Goal: Check status

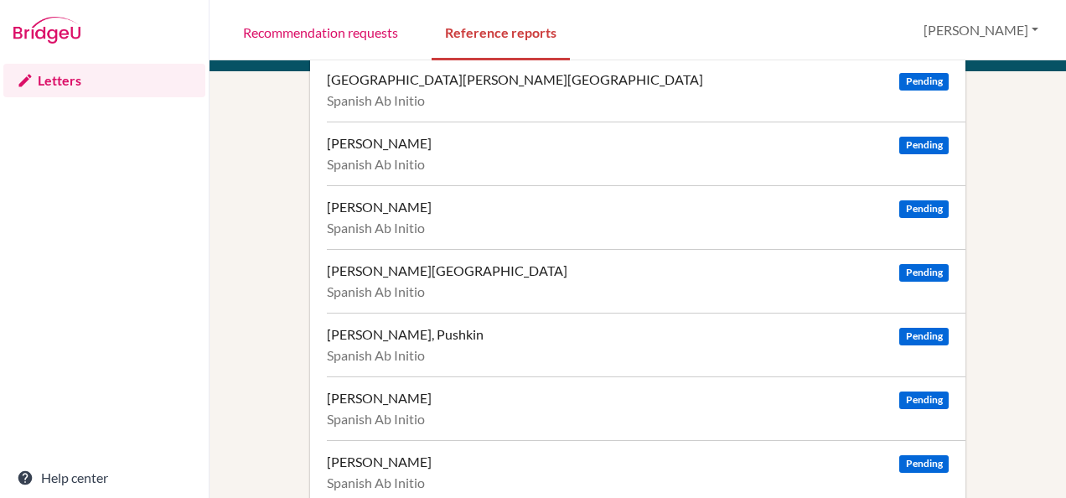
scroll to position [787, 0]
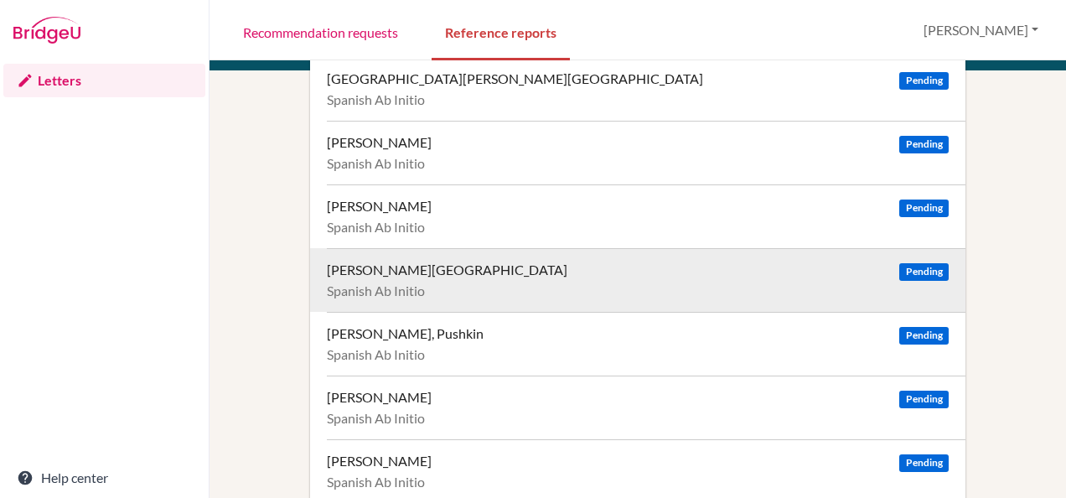
click at [930, 263] on span "Pending" at bounding box center [924, 272] width 49 height 18
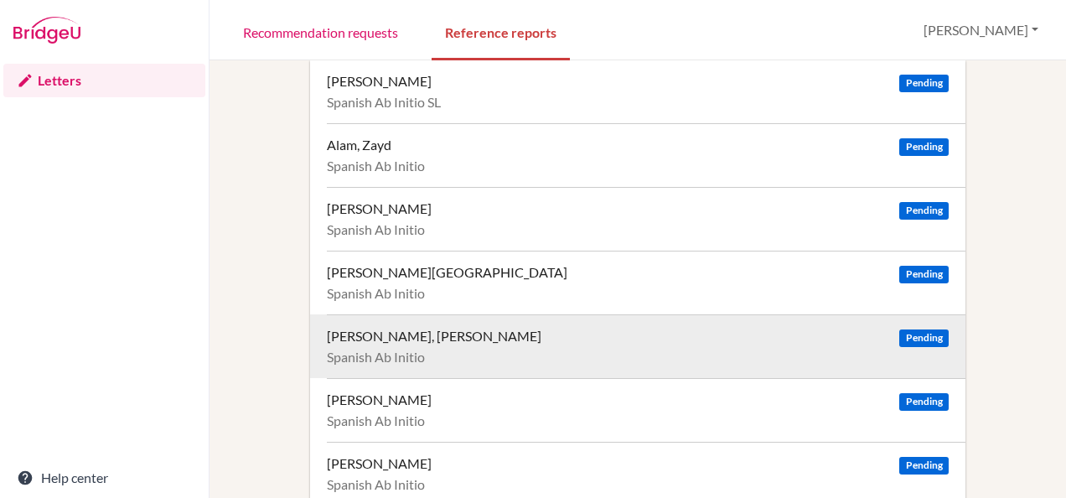
scroll to position [0, 0]
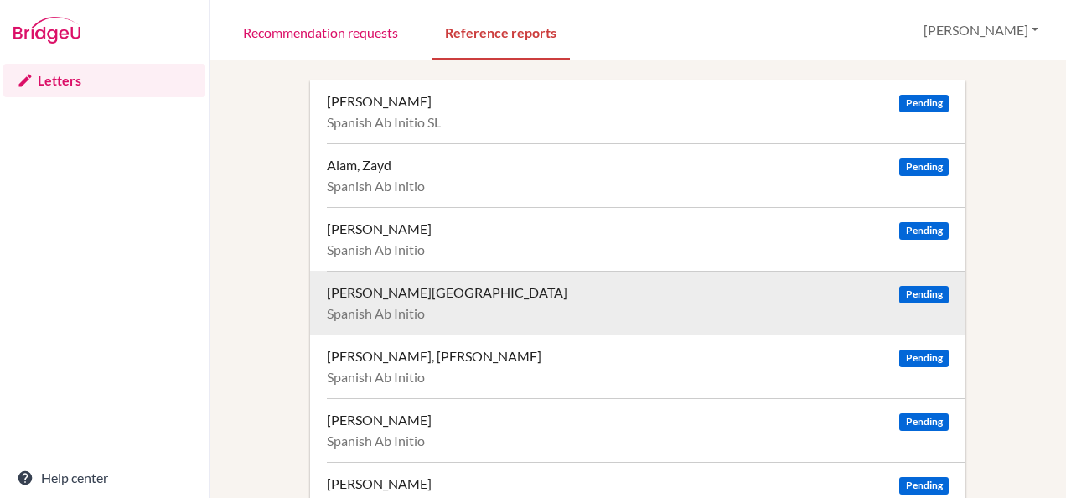
click at [914, 287] on span "Pending" at bounding box center [924, 295] width 49 height 18
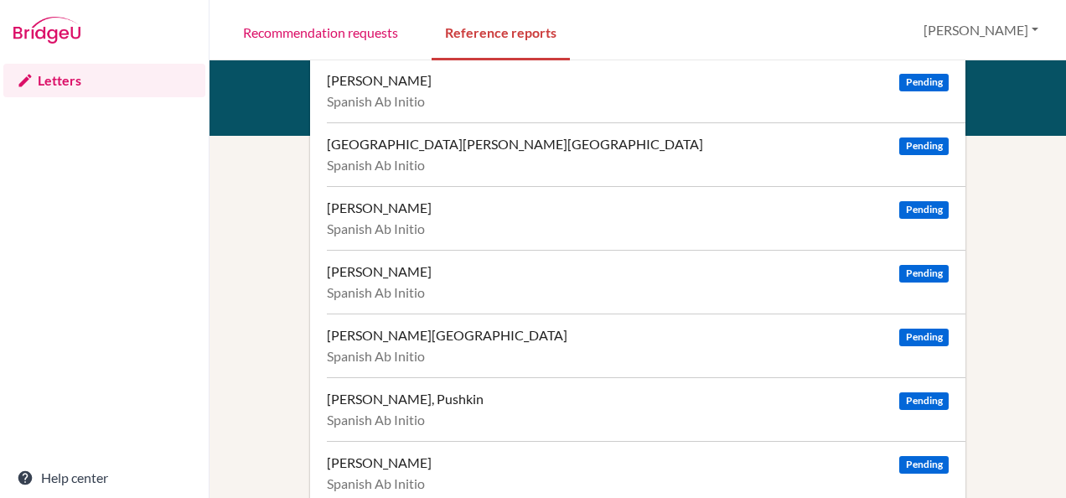
scroll to position [787, 0]
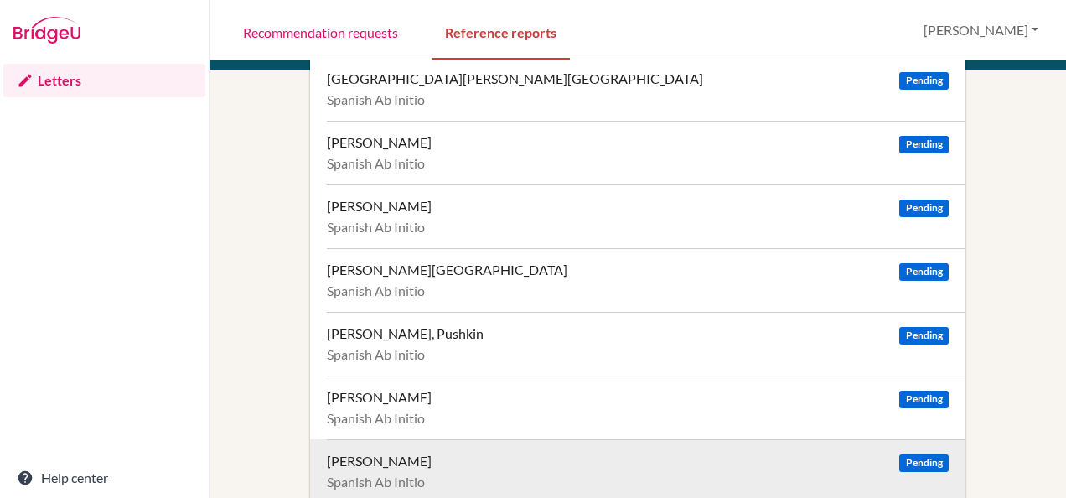
click at [912, 464] on span "Pending" at bounding box center [924, 463] width 49 height 18
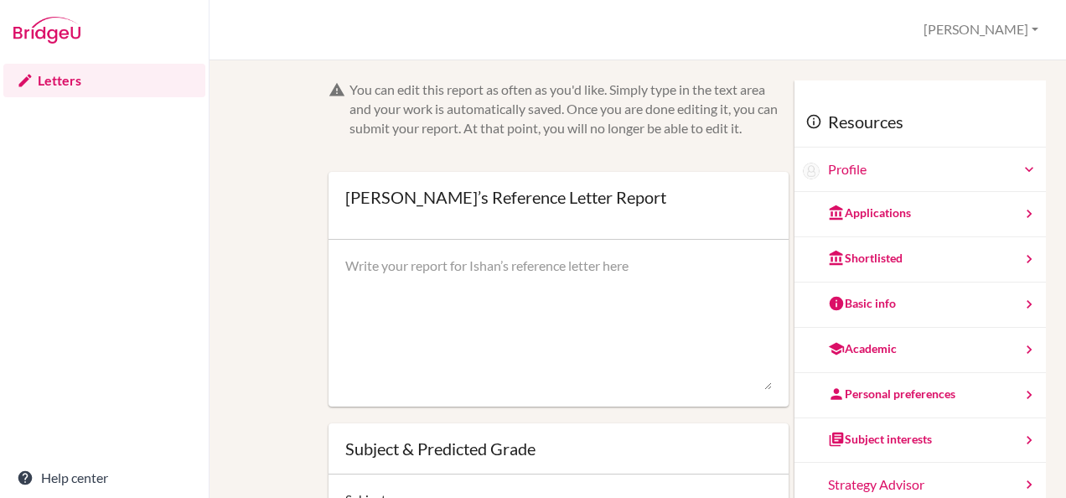
click at [854, 252] on div "Shortlisted" at bounding box center [865, 258] width 75 height 17
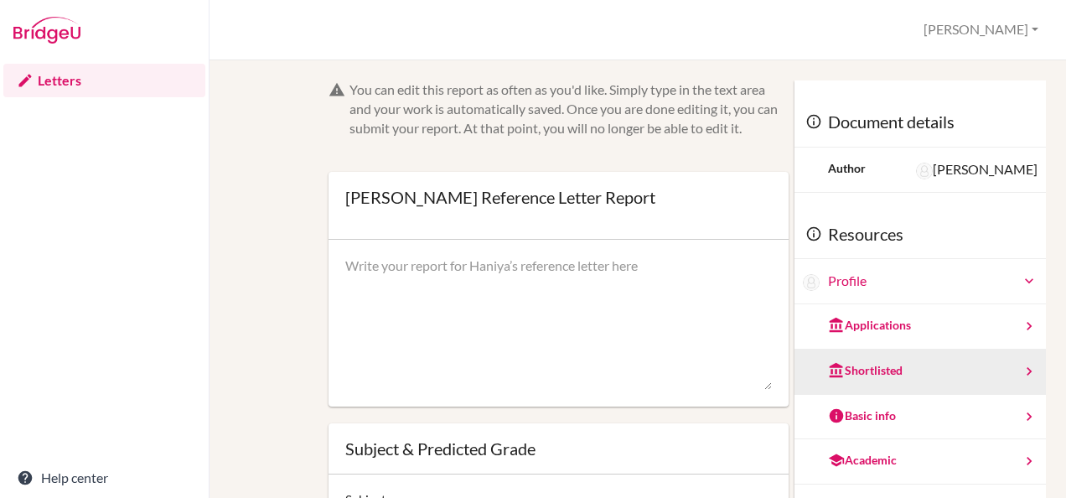
click at [887, 370] on div "Shortlisted" at bounding box center [921, 372] width 252 height 45
click at [870, 369] on div "Shortlisted" at bounding box center [865, 370] width 75 height 17
